Goal: Use online tool/utility: Utilize a website feature to perform a specific function

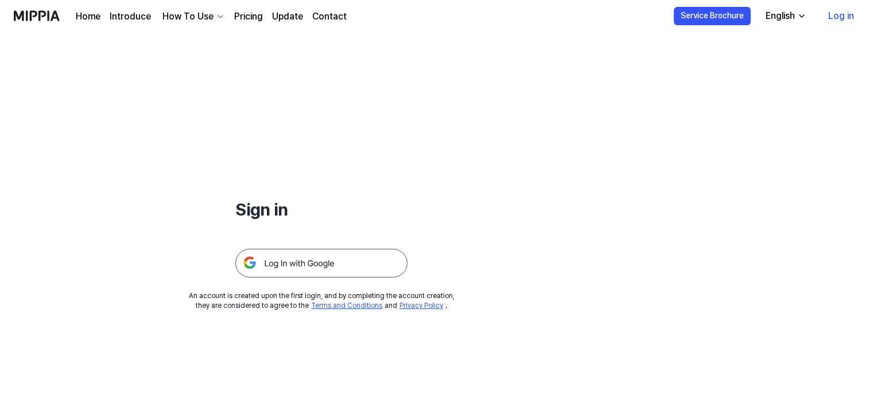
drag, startPoint x: 0, startPoint y: 0, endPoint x: 325, endPoint y: 259, distance: 415.5
click at [325, 259] on img at bounding box center [321, 263] width 172 height 29
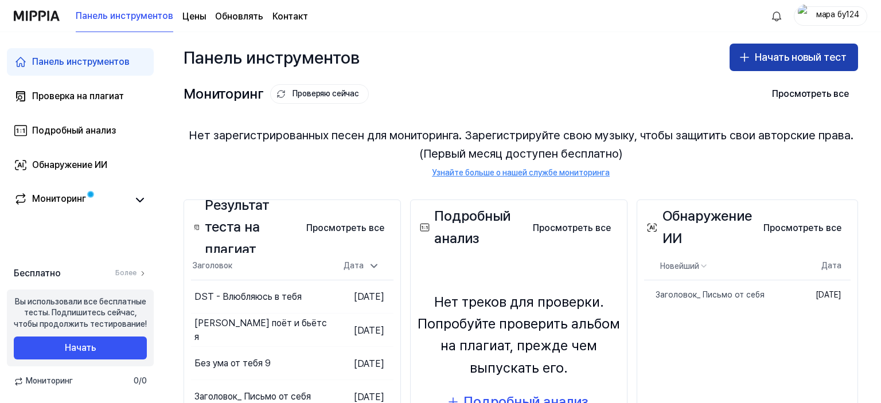
click at [749, 57] on button "Начать новый тест" at bounding box center [794, 58] width 129 height 28
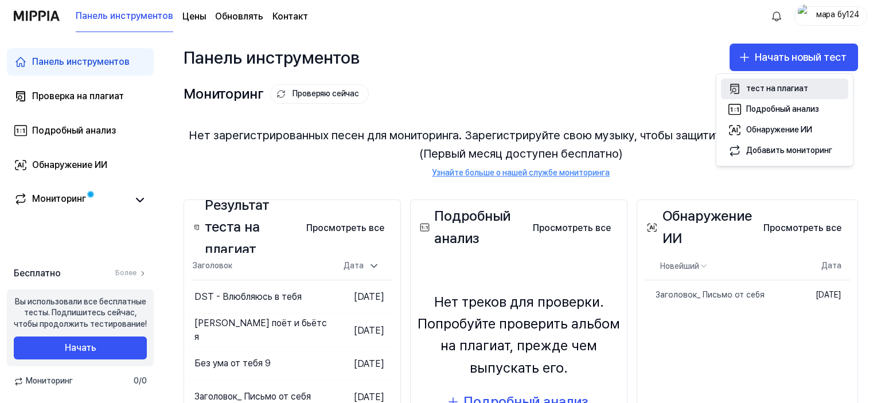
click at [793, 88] on font "тест на плагиат" at bounding box center [777, 88] width 62 height 9
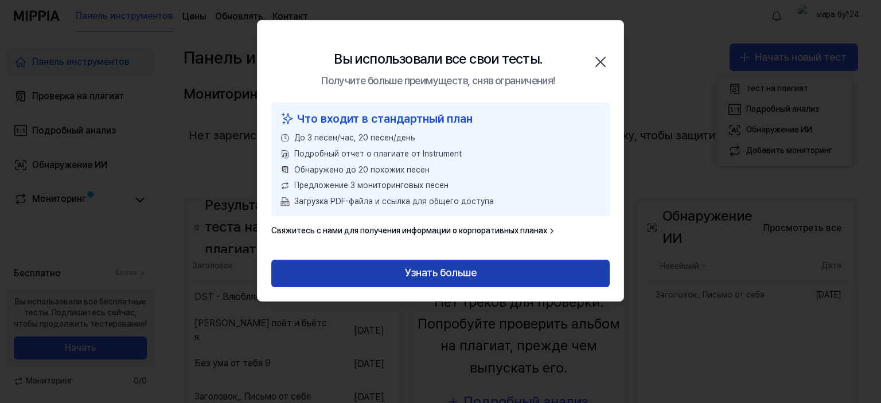
click at [405, 271] on font "Узнать больше" at bounding box center [441, 273] width 72 height 12
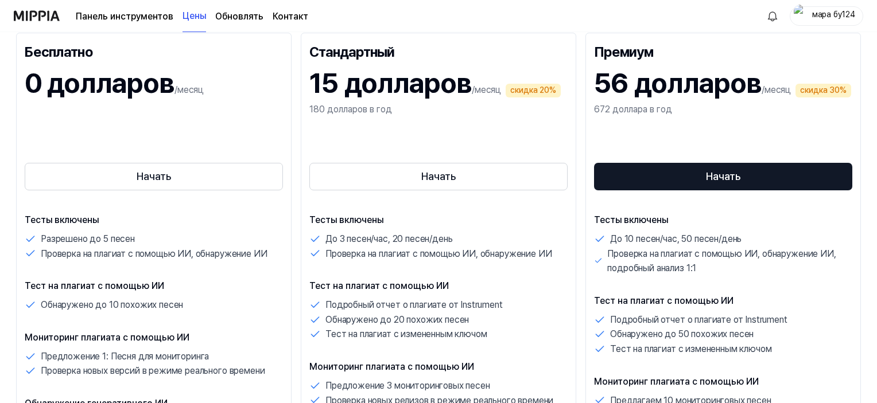
scroll to position [172, 0]
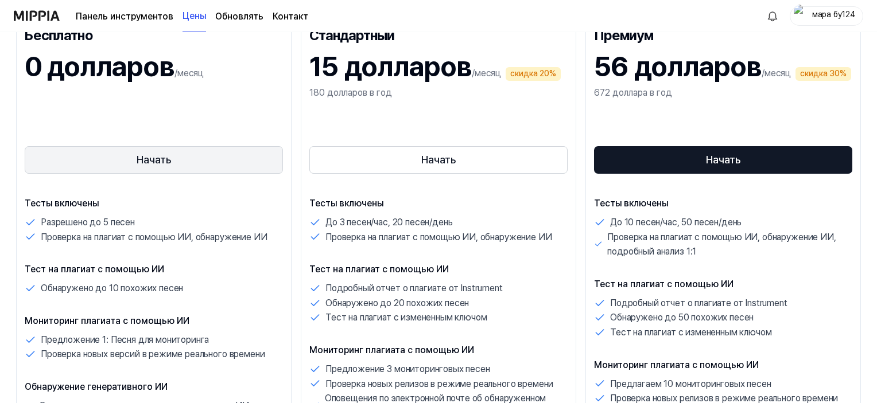
click at [188, 173] on button "Начать" at bounding box center [154, 160] width 258 height 28
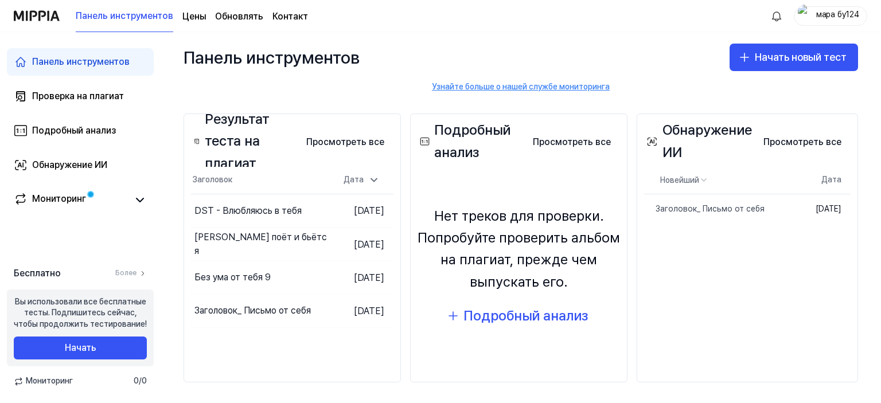
scroll to position [88, 0]
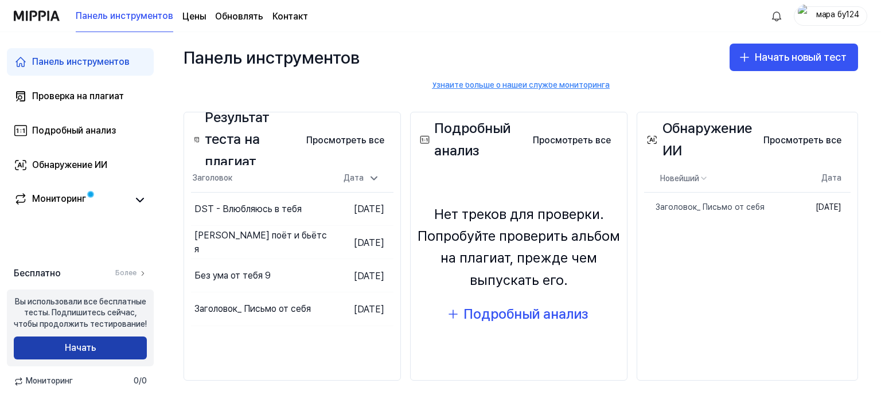
click at [88, 341] on button "Начать" at bounding box center [80, 348] width 133 height 23
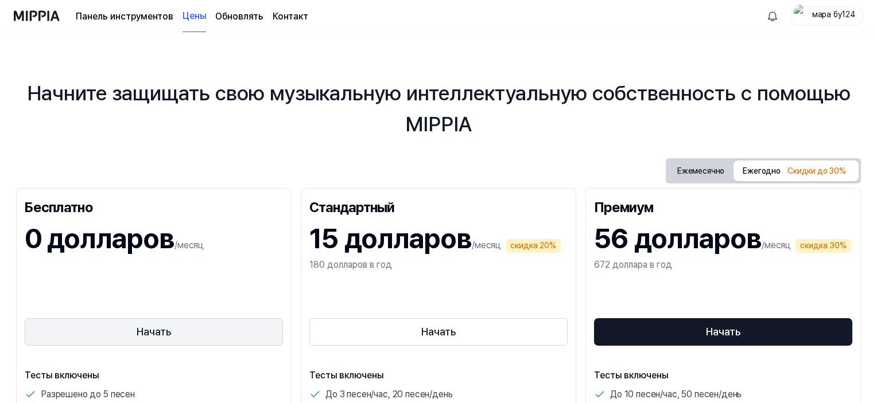
click at [224, 328] on button "Начать" at bounding box center [154, 332] width 258 height 28
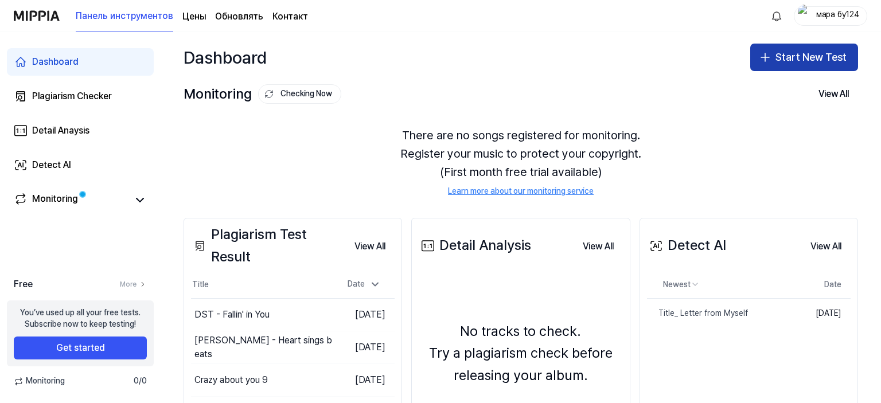
click at [850, 64] on button "Start New Test" at bounding box center [804, 58] width 108 height 28
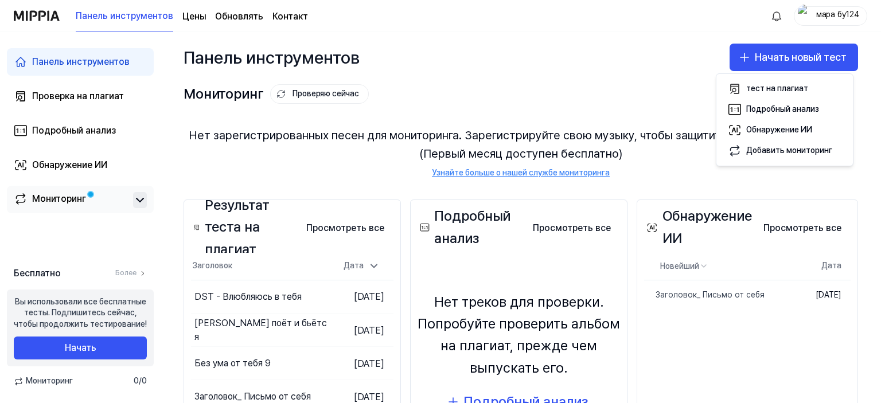
click at [138, 200] on icon at bounding box center [140, 199] width 7 height 3
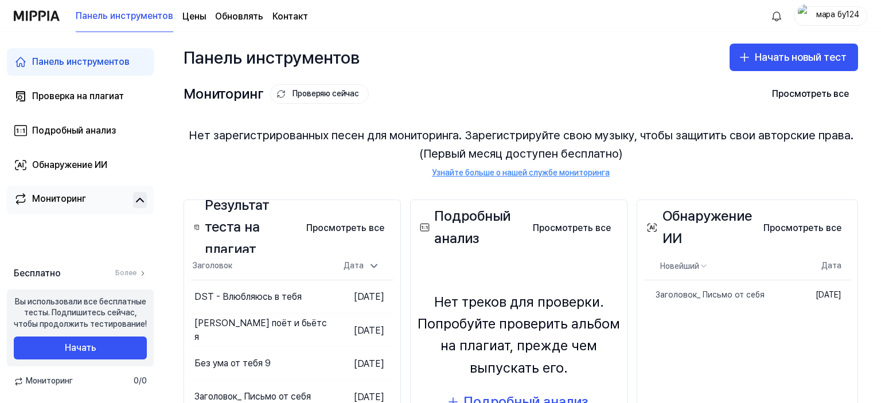
click at [138, 200] on icon at bounding box center [140, 199] width 7 height 3
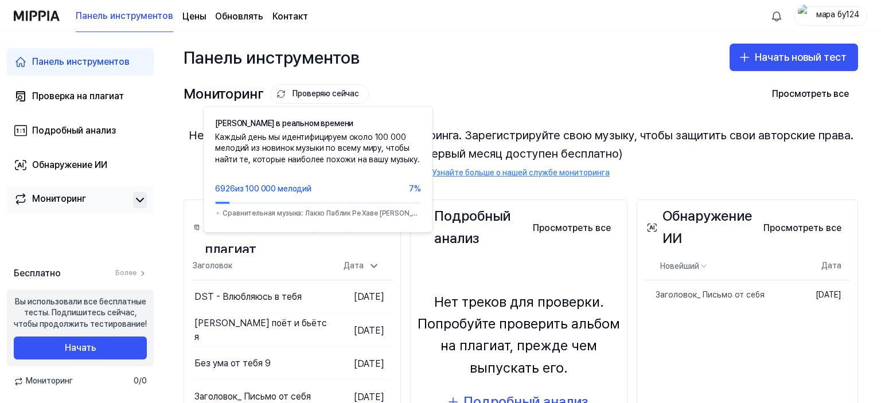
click at [340, 92] on font "Проверяю сейчас" at bounding box center [326, 93] width 67 height 9
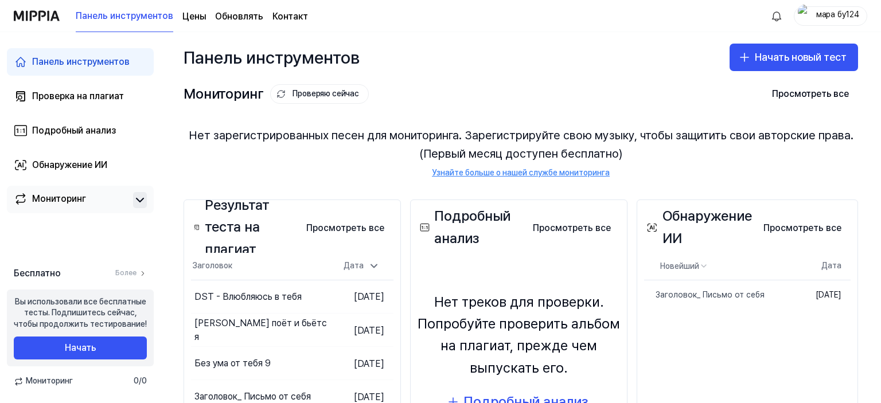
click at [340, 92] on font "Проверяю сейчас" at bounding box center [326, 93] width 67 height 9
click at [766, 52] on font "Начать новый тест" at bounding box center [801, 57] width 92 height 12
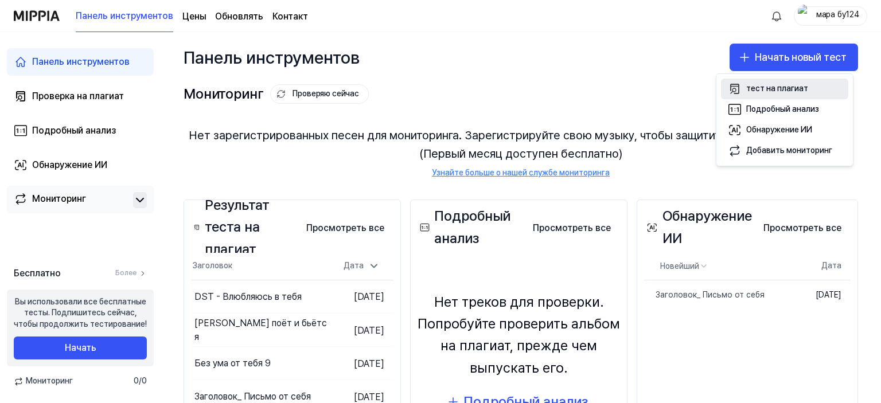
click at [761, 87] on font "тест на плагиат" at bounding box center [777, 88] width 62 height 9
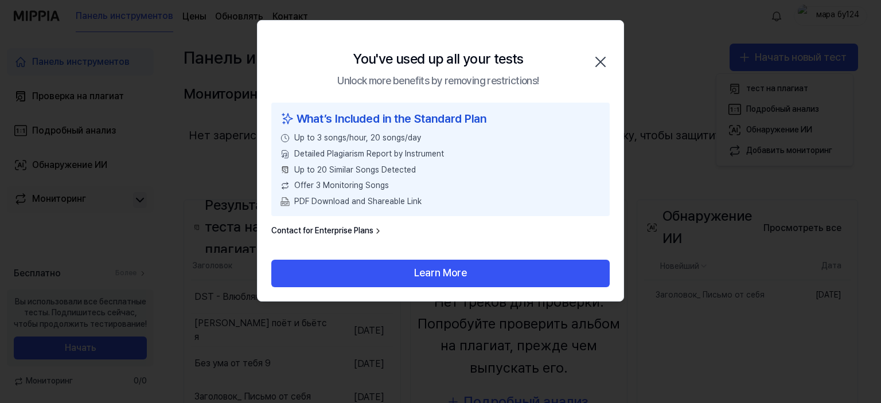
click at [595, 54] on icon "button" at bounding box center [600, 62] width 18 height 18
